Goal: Navigation & Orientation: Find specific page/section

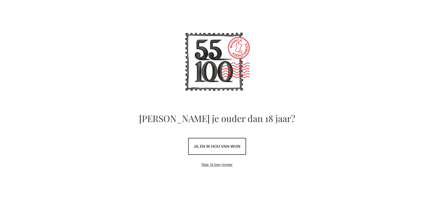
click at [194, 144] on font "ja, en ik hou van wijn" at bounding box center [217, 146] width 47 height 5
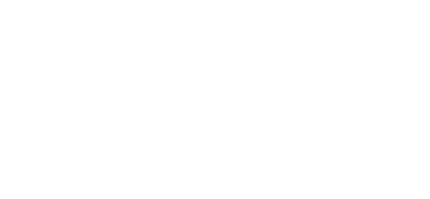
click at [0, 0] on div "Muscaris White Semi-Dry Deze wijn heeft een glinsterende strogele kleur. In de …" at bounding box center [0, 0] width 0 height 0
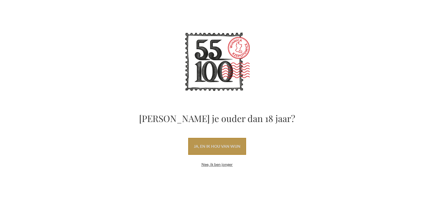
click at [213, 147] on font "ja, en ik hou van wijn" at bounding box center [217, 146] width 47 height 5
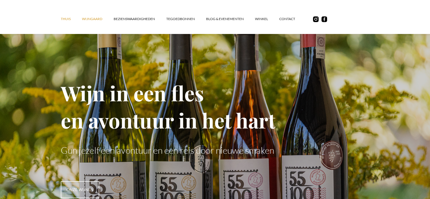
click at [97, 19] on font "wijngaard" at bounding box center [92, 19] width 20 height 4
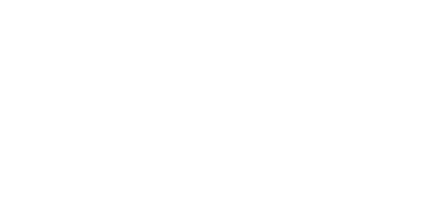
scroll to position [85, 0]
